Goal: Task Accomplishment & Management: Use online tool/utility

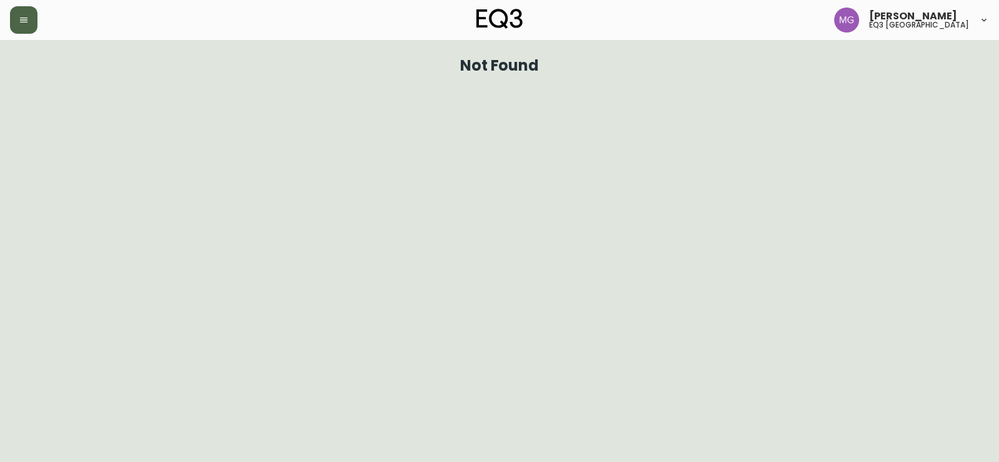
click at [32, 15] on button "button" at bounding box center [23, 19] width 27 height 27
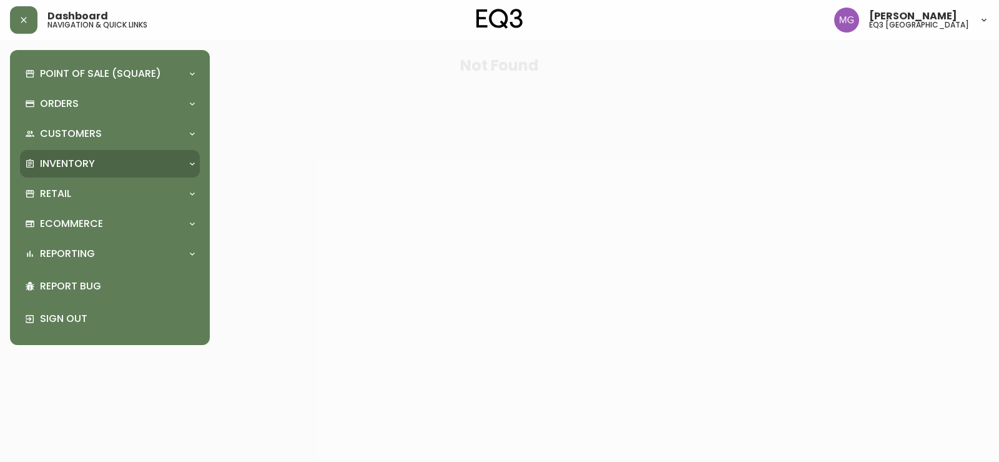
click at [60, 161] on p "Inventory" at bounding box center [67, 164] width 55 height 14
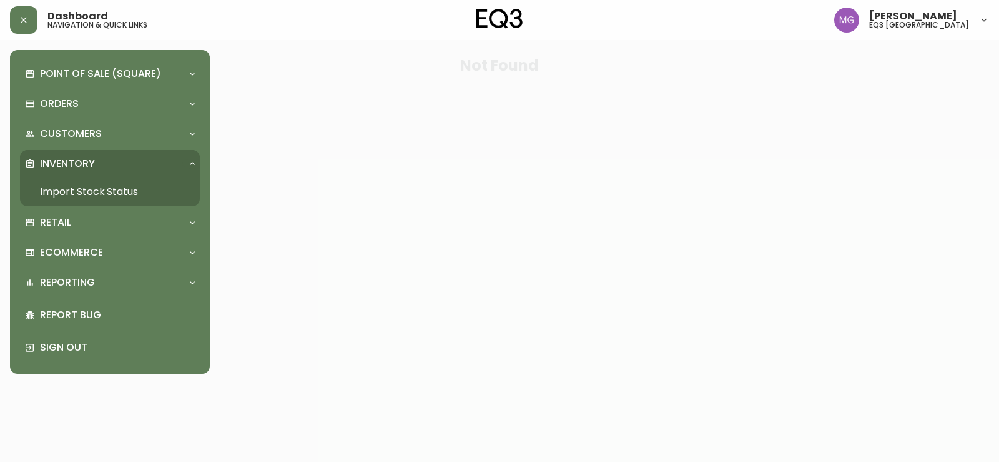
click at [63, 187] on link "Import Stock Status" at bounding box center [110, 191] width 180 height 29
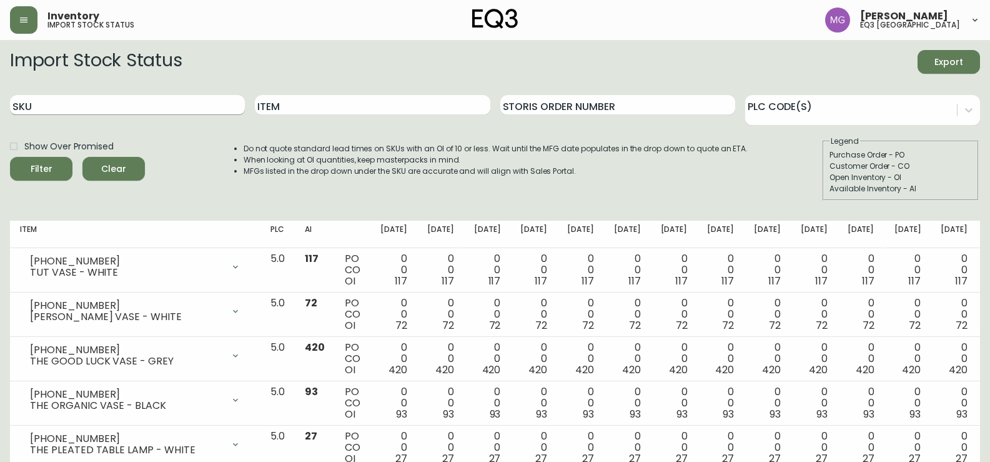
click at [111, 106] on input "SKU" at bounding box center [127, 105] width 235 height 20
paste input "[PHONE_NUMBER]"
type input "[PHONE_NUMBER]"
click at [10, 157] on button "Filter" at bounding box center [41, 169] width 62 height 24
